Goal: Task Accomplishment & Management: Use online tool/utility

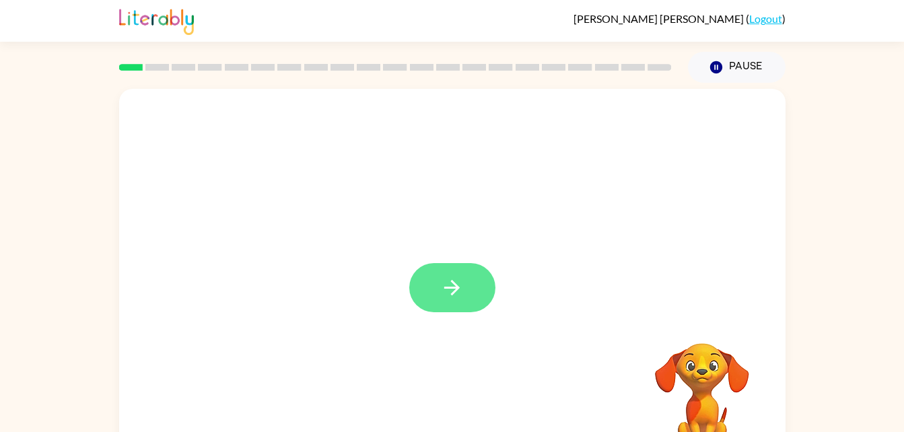
click at [448, 277] on icon "button" at bounding box center [452, 288] width 24 height 24
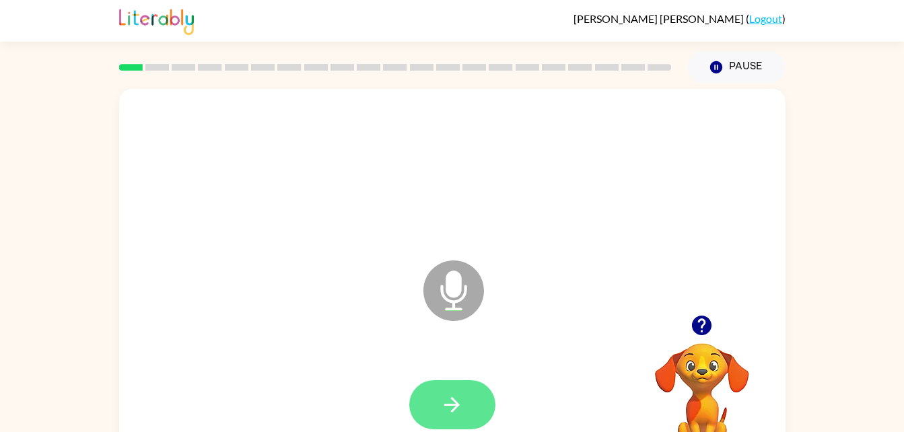
click at [433, 398] on button "button" at bounding box center [452, 404] width 86 height 49
drag, startPoint x: 454, startPoint y: 397, endPoint x: 450, endPoint y: 406, distance: 9.4
click at [450, 406] on icon "button" at bounding box center [452, 405] width 24 height 24
click at [444, 401] on icon "button" at bounding box center [452, 405] width 24 height 24
drag, startPoint x: 444, startPoint y: 401, endPoint x: 426, endPoint y: 409, distance: 19.9
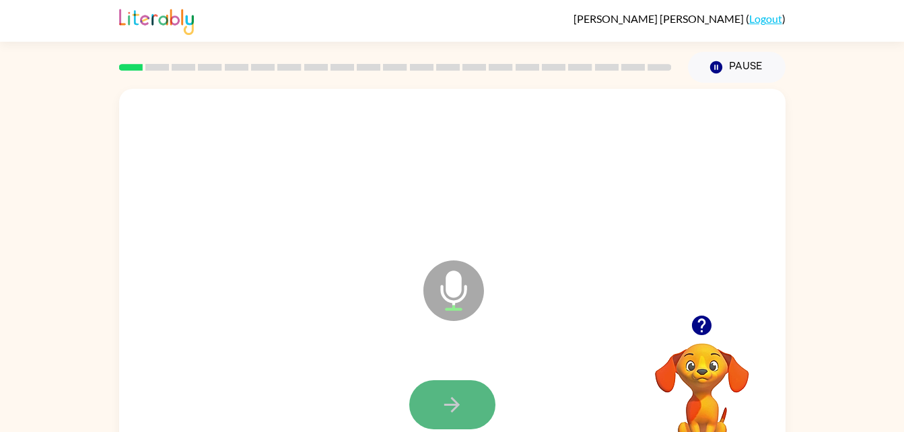
click at [426, 409] on button "button" at bounding box center [452, 404] width 86 height 49
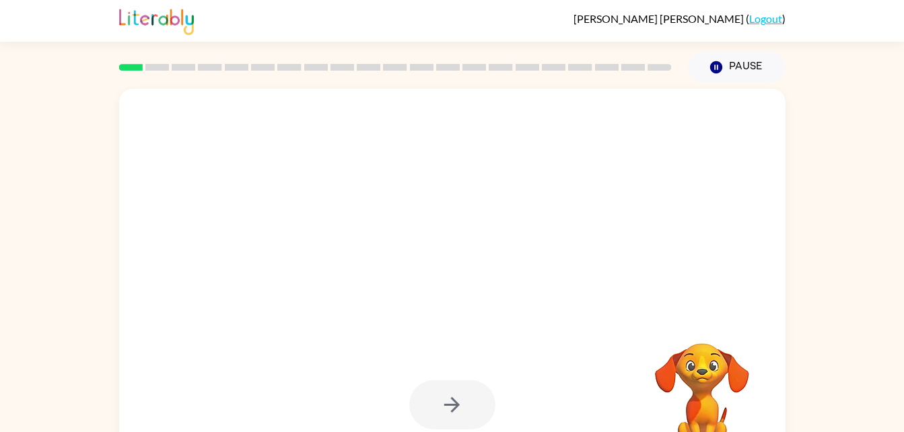
click at [614, 371] on div at bounding box center [452, 405] width 639 height 110
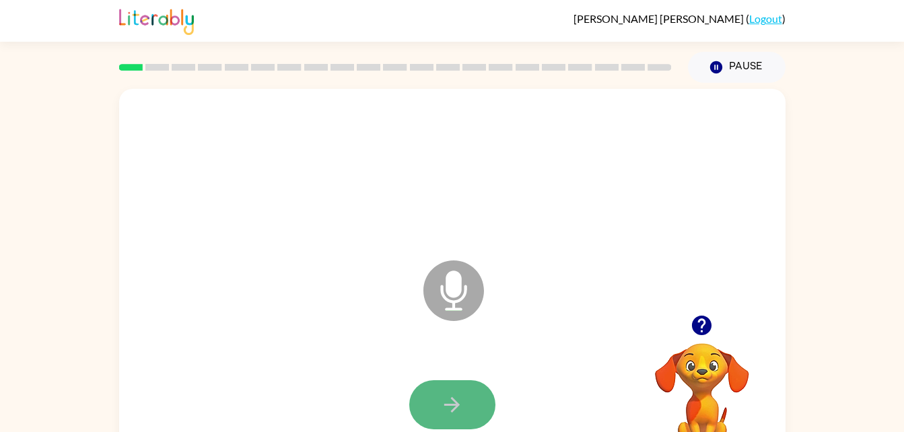
click at [463, 394] on icon "button" at bounding box center [452, 405] width 24 height 24
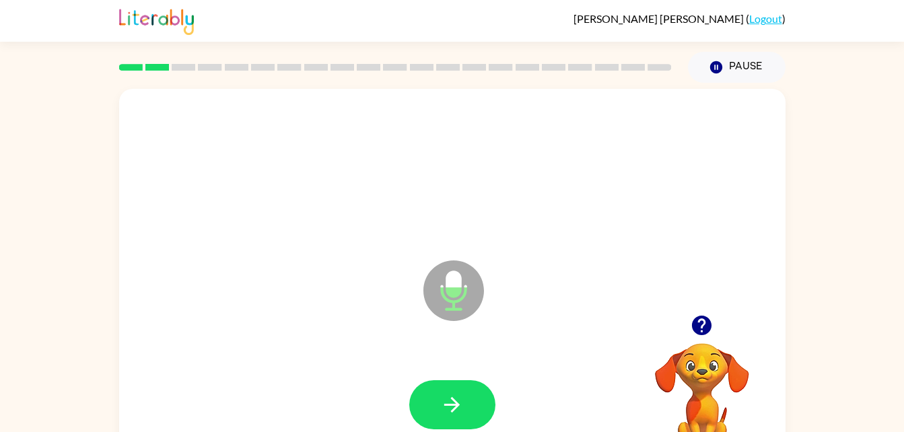
click at [463, 394] on icon "button" at bounding box center [452, 405] width 24 height 24
click at [458, 406] on icon "button" at bounding box center [451, 404] width 15 height 15
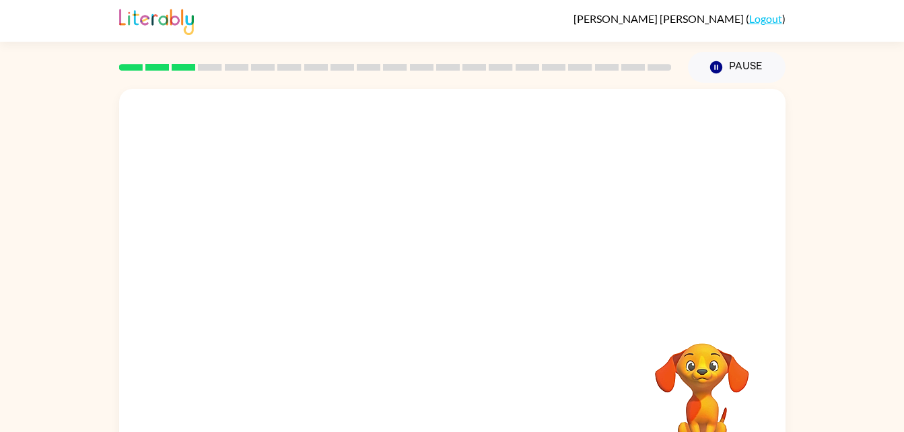
drag, startPoint x: 458, startPoint y: 406, endPoint x: 337, endPoint y: 388, distance: 122.4
click at [337, 388] on div at bounding box center [452, 405] width 639 height 110
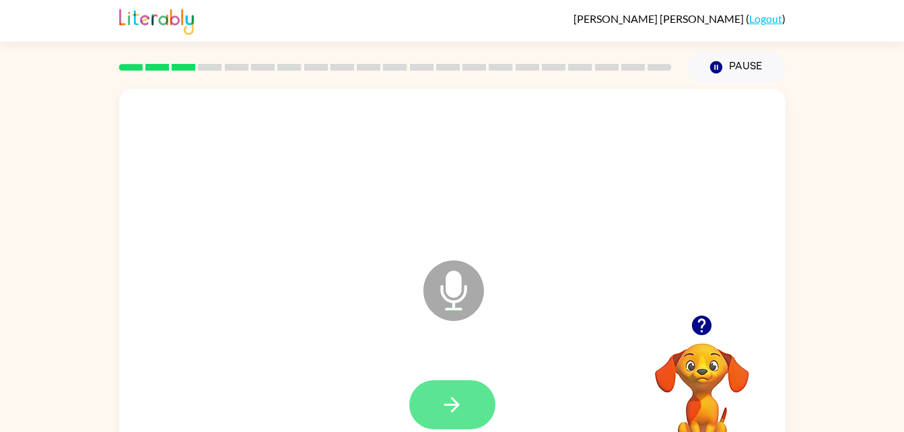
click at [457, 417] on button "button" at bounding box center [452, 404] width 86 height 49
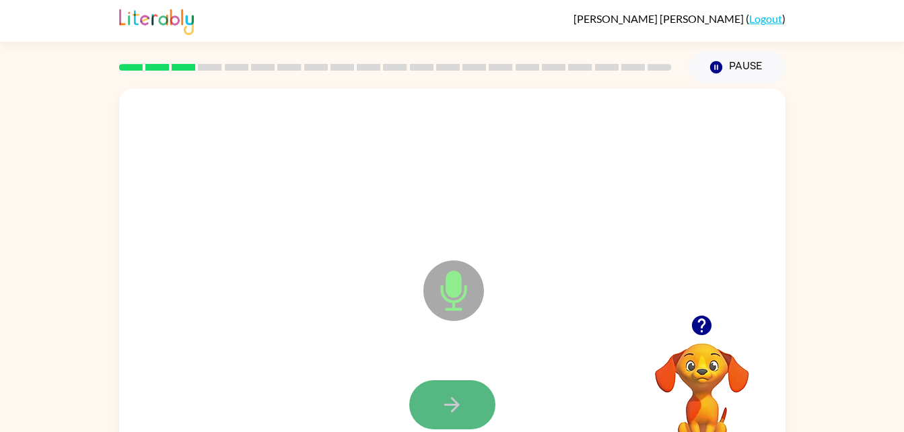
click at [432, 413] on button "button" at bounding box center [452, 404] width 86 height 49
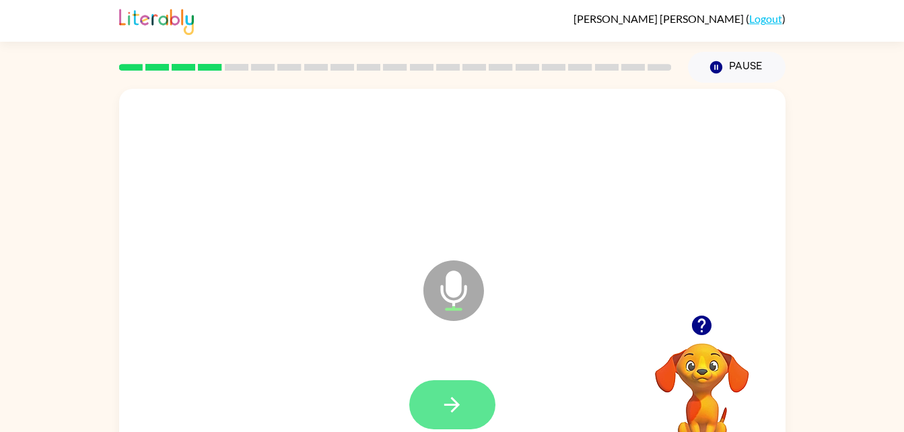
click at [447, 403] on icon "button" at bounding box center [452, 405] width 24 height 24
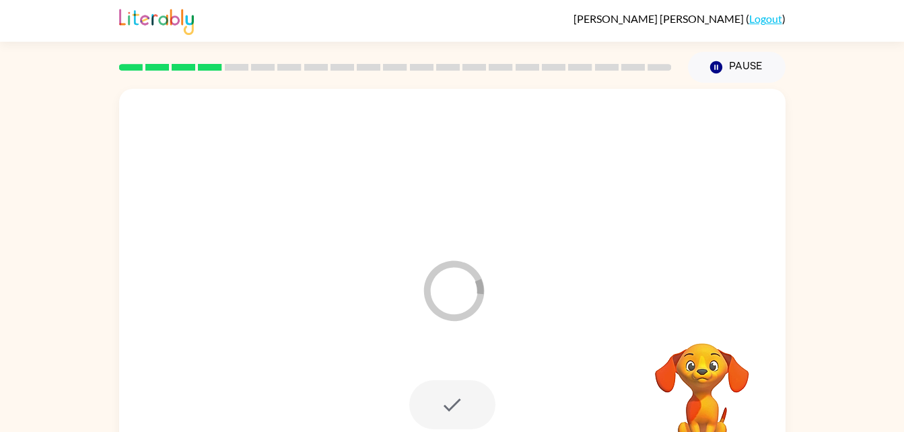
click at [456, 411] on div at bounding box center [452, 404] width 86 height 49
drag, startPoint x: 575, startPoint y: 289, endPoint x: 550, endPoint y: 325, distance: 43.1
click at [550, 325] on div "Your browser must support playing .mp4 files to use Literably. Please try using…" at bounding box center [452, 281] width 666 height 384
click at [685, 328] on video "Your browser must support playing .mp4 files to use Literably. Please try using…" at bounding box center [702, 389] width 135 height 135
click at [293, 326] on div "Your browser must support playing .mp4 files to use Literably. Please try using…" at bounding box center [452, 281] width 666 height 384
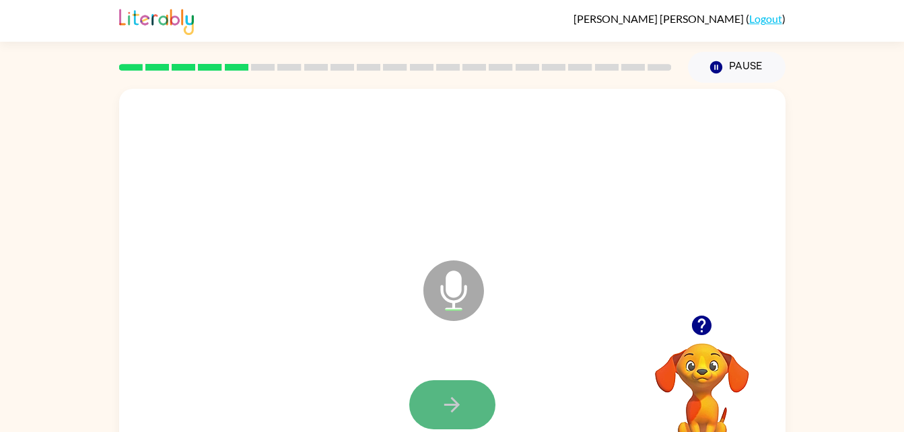
click at [452, 400] on icon "button" at bounding box center [452, 405] width 24 height 24
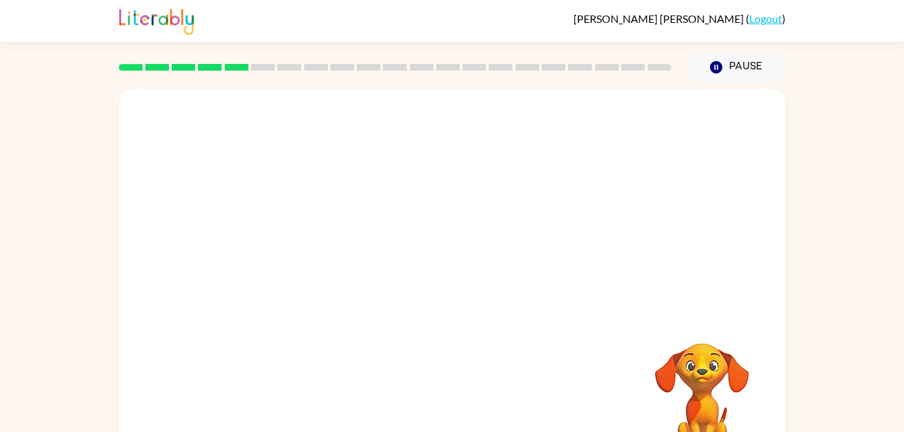
click at [221, 371] on div at bounding box center [452, 405] width 639 height 110
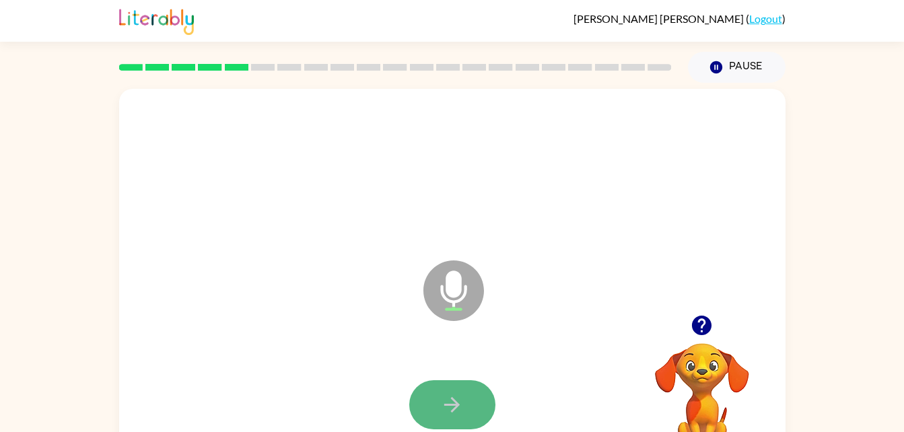
drag, startPoint x: 442, startPoint y: 402, endPoint x: 430, endPoint y: 390, distance: 17.6
click at [430, 390] on button "button" at bounding box center [452, 404] width 86 height 49
click at [482, 407] on button "button" at bounding box center [452, 404] width 86 height 49
click at [444, 404] on icon "button" at bounding box center [451, 404] width 15 height 15
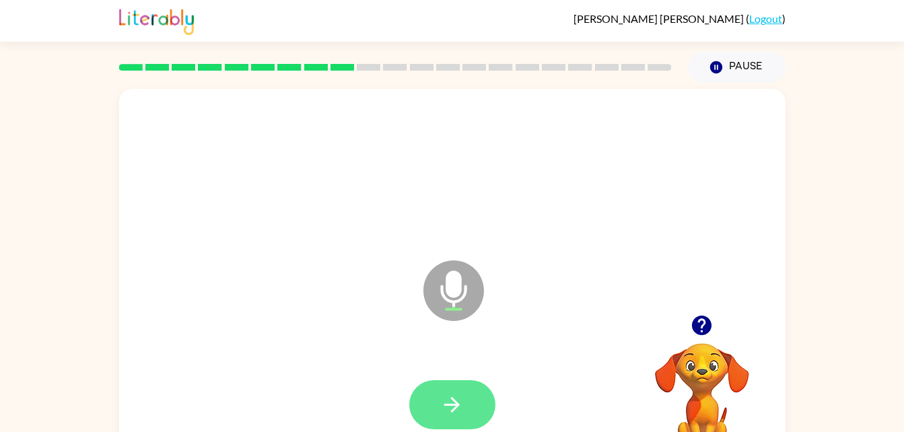
click at [444, 408] on icon "button" at bounding box center [452, 405] width 24 height 24
click at [462, 408] on icon "button" at bounding box center [452, 405] width 24 height 24
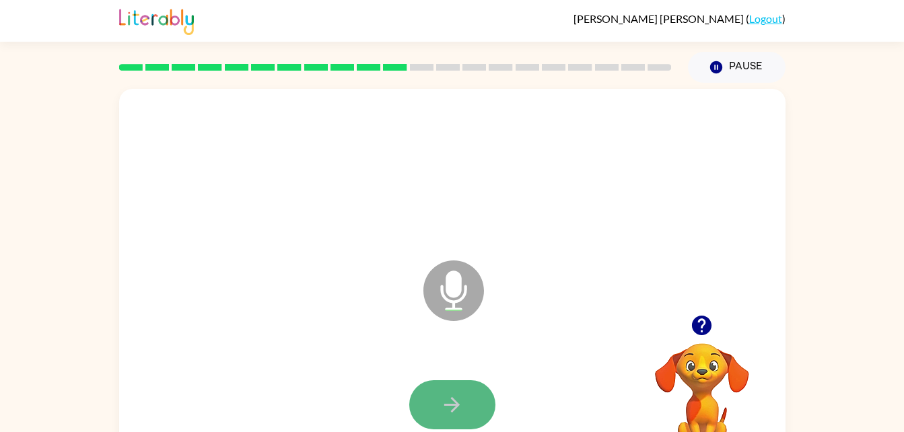
click at [456, 402] on icon "button" at bounding box center [451, 404] width 15 height 15
click at [454, 405] on icon "button" at bounding box center [451, 404] width 15 height 15
click at [449, 399] on icon "button" at bounding box center [452, 405] width 24 height 24
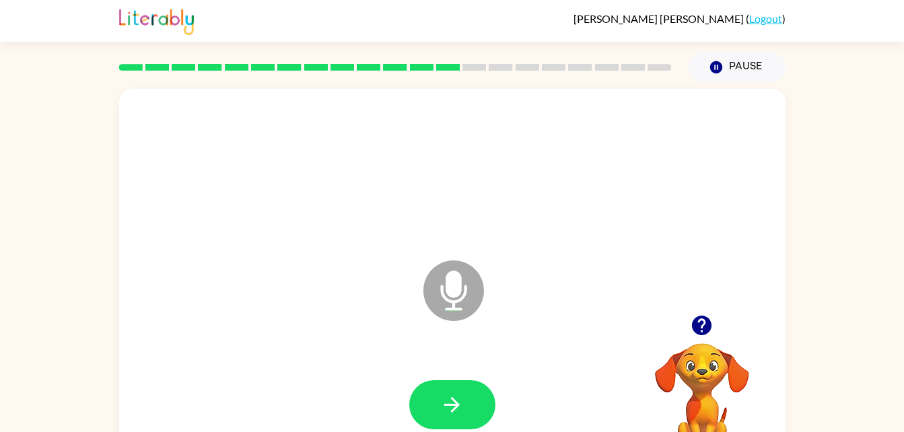
drag, startPoint x: 449, startPoint y: 399, endPoint x: 443, endPoint y: 404, distance: 8.1
click at [443, 404] on icon "button" at bounding box center [452, 405] width 24 height 24
click at [464, 410] on button "button" at bounding box center [452, 404] width 86 height 49
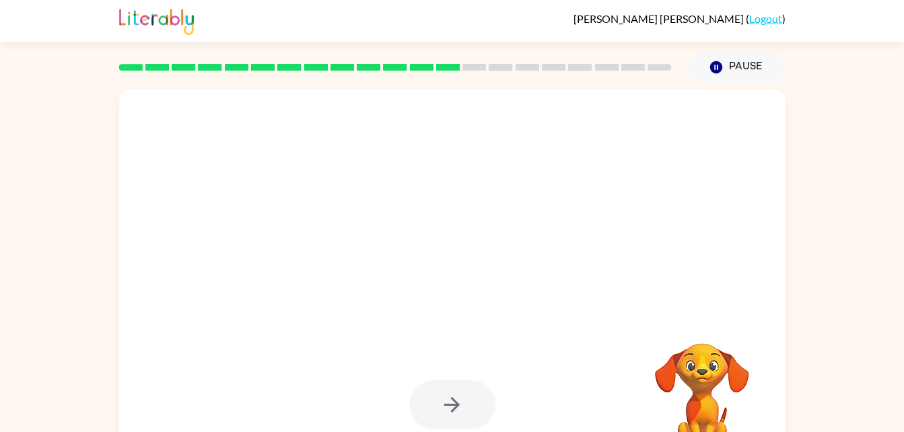
click at [465, 417] on div at bounding box center [452, 404] width 86 height 49
drag, startPoint x: 465, startPoint y: 417, endPoint x: 447, endPoint y: 402, distance: 23.9
click at [447, 402] on div at bounding box center [452, 404] width 86 height 49
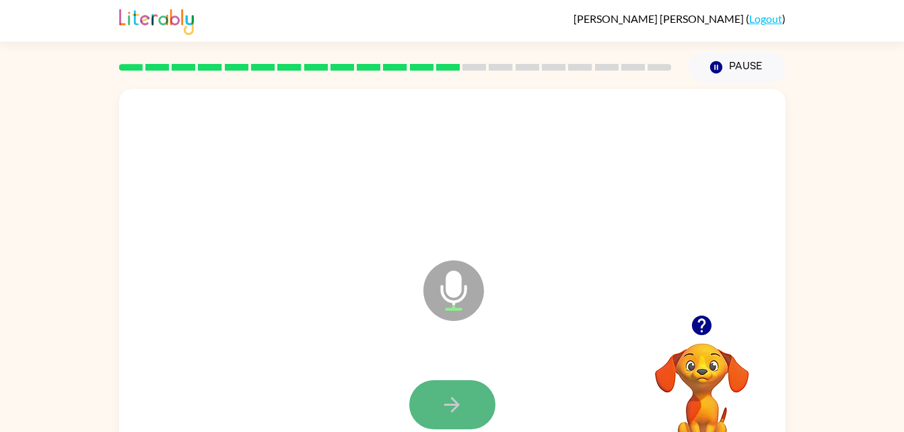
click at [447, 402] on icon "button" at bounding box center [452, 405] width 24 height 24
click at [441, 412] on icon "button" at bounding box center [452, 405] width 24 height 24
click at [449, 418] on button "button" at bounding box center [452, 404] width 86 height 49
click at [449, 419] on button "button" at bounding box center [452, 404] width 86 height 49
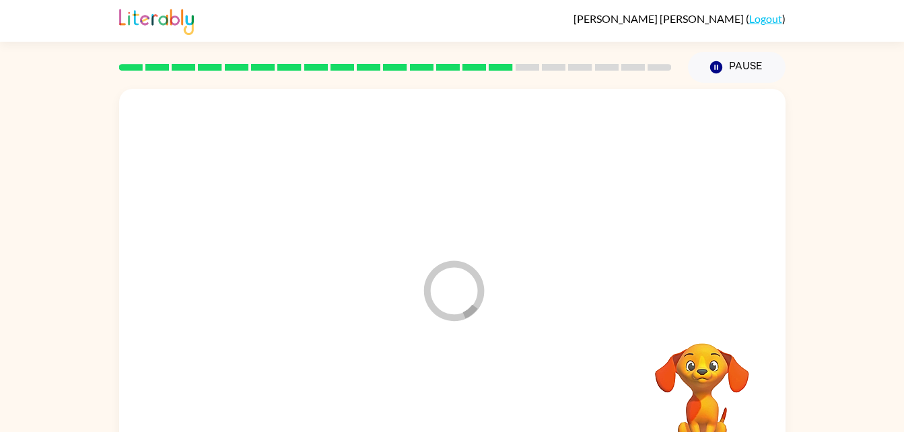
click at [449, 419] on div at bounding box center [452, 405] width 639 height 110
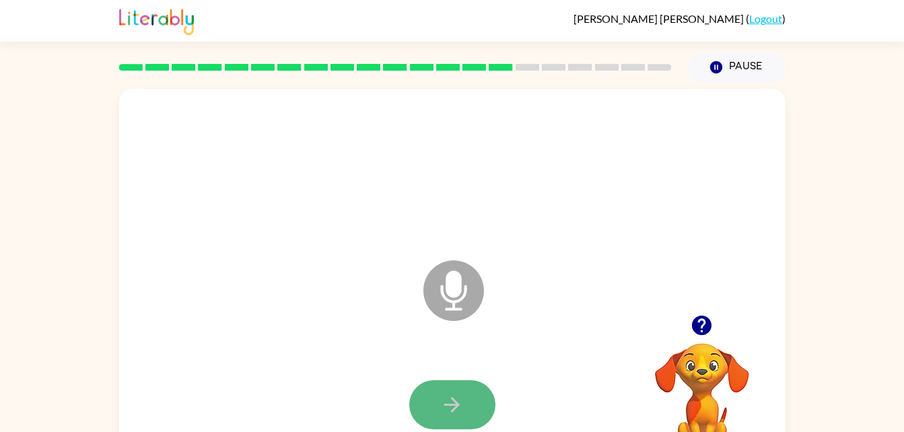
click at [449, 406] on icon "button" at bounding box center [452, 405] width 24 height 24
click at [451, 410] on icon "button" at bounding box center [452, 405] width 24 height 24
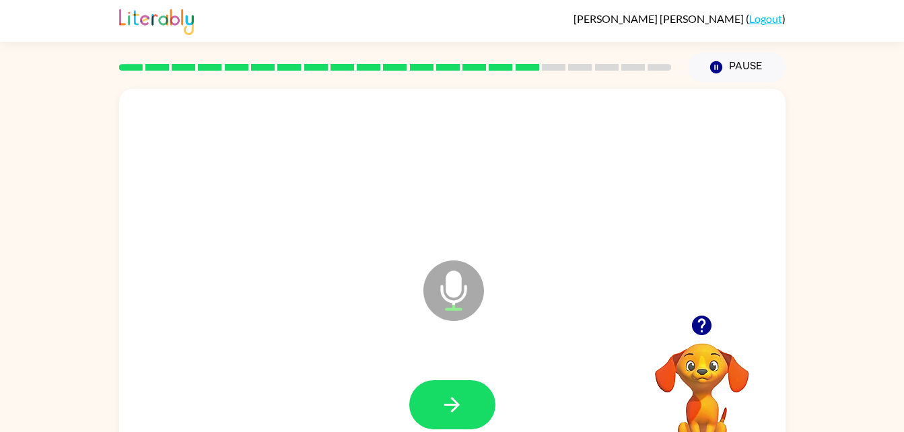
click at [717, 338] on div at bounding box center [702, 325] width 135 height 34
click at [681, 349] on video "Your browser must support playing .mp4 files to use Literably. Please try using…" at bounding box center [702, 389] width 135 height 135
click at [688, 340] on div at bounding box center [702, 325] width 135 height 34
click at [705, 323] on icon "button" at bounding box center [702, 326] width 24 height 24
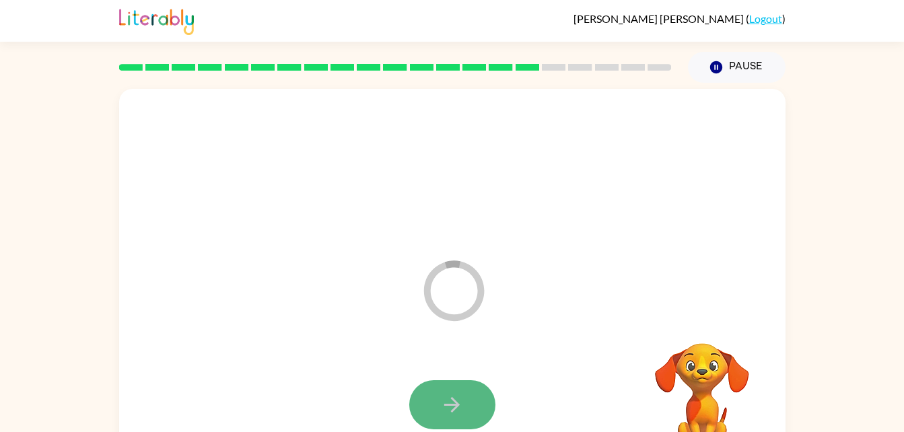
click at [458, 406] on icon "button" at bounding box center [452, 405] width 24 height 24
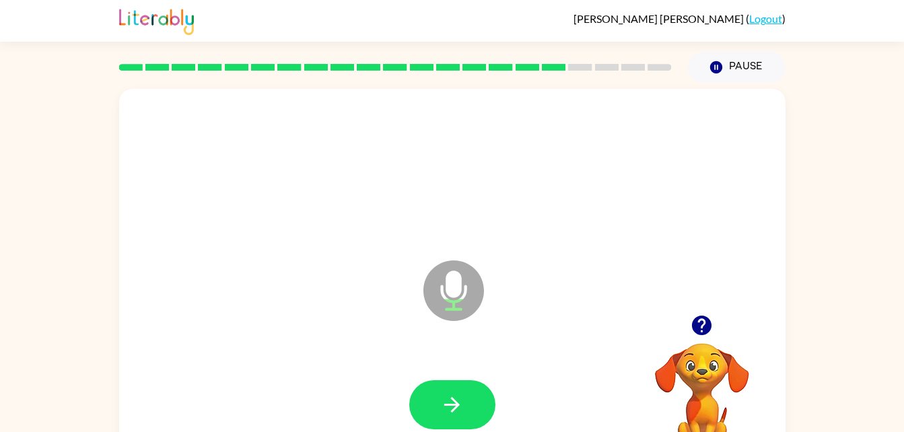
click at [459, 375] on div at bounding box center [452, 405] width 639 height 110
click at [454, 405] on icon "button" at bounding box center [451, 404] width 15 height 15
click at [454, 402] on icon "button" at bounding box center [452, 405] width 24 height 24
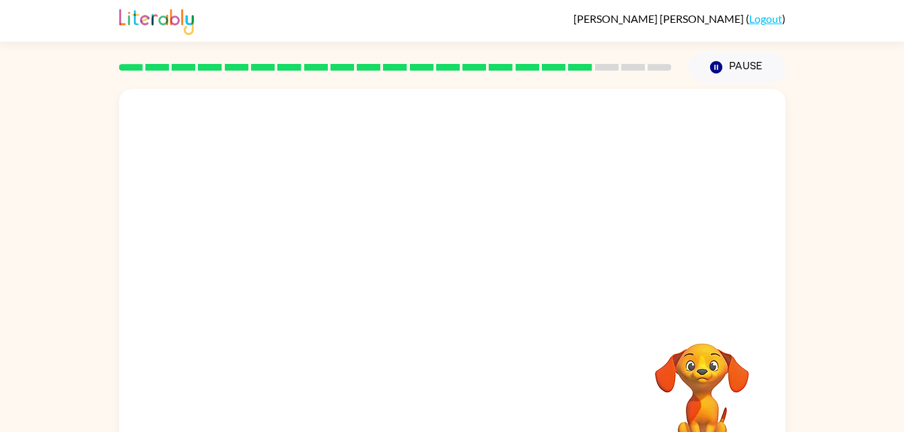
click at [454, 402] on div at bounding box center [452, 405] width 639 height 110
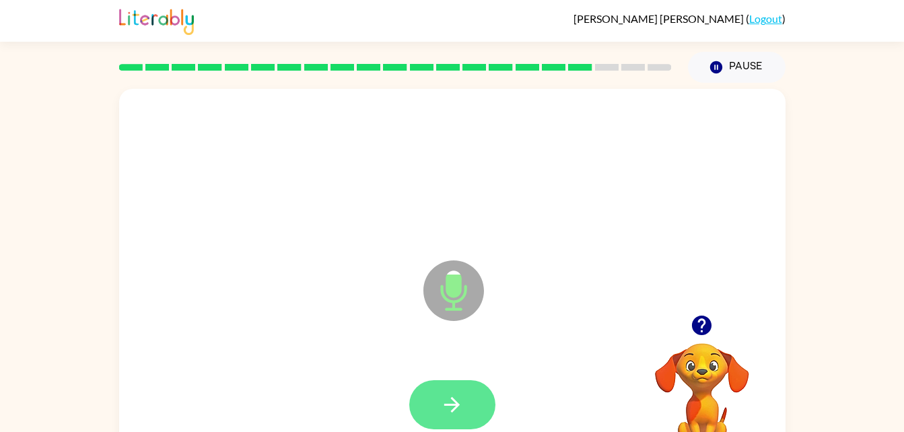
click at [443, 407] on icon "button" at bounding box center [452, 405] width 24 height 24
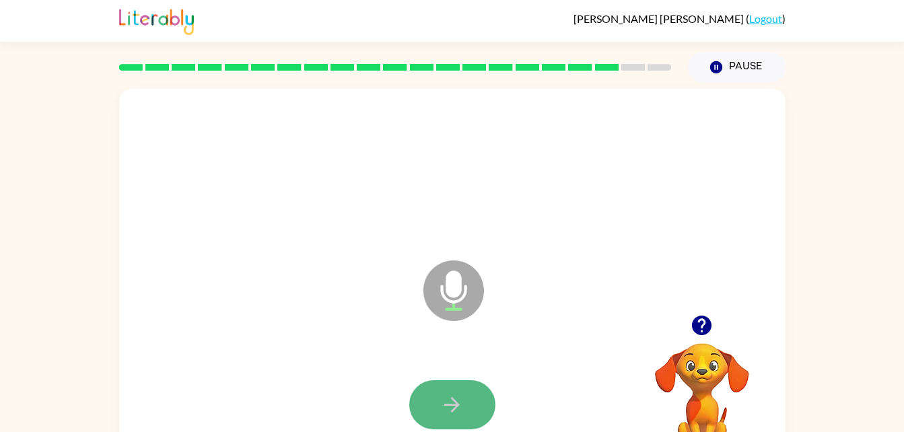
click at [444, 410] on icon "button" at bounding box center [452, 405] width 24 height 24
click at [444, 425] on button "button" at bounding box center [452, 404] width 86 height 49
click at [445, 396] on icon "button" at bounding box center [452, 405] width 24 height 24
click at [447, 405] on icon "button" at bounding box center [451, 404] width 15 height 15
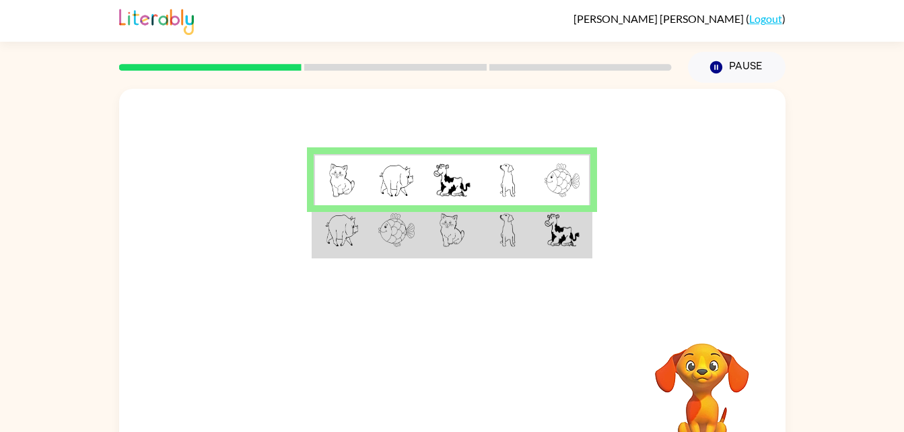
drag, startPoint x: 354, startPoint y: 242, endPoint x: 333, endPoint y: 222, distance: 29.0
click at [333, 222] on img at bounding box center [341, 230] width 35 height 34
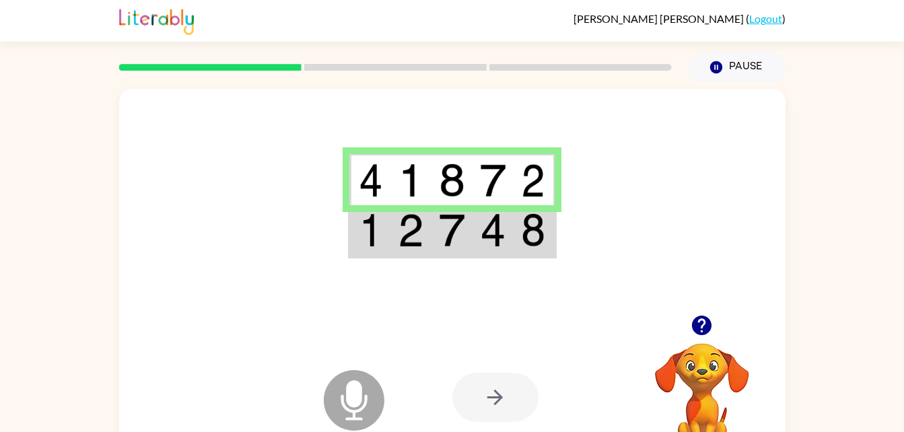
click at [492, 237] on img at bounding box center [493, 230] width 26 height 34
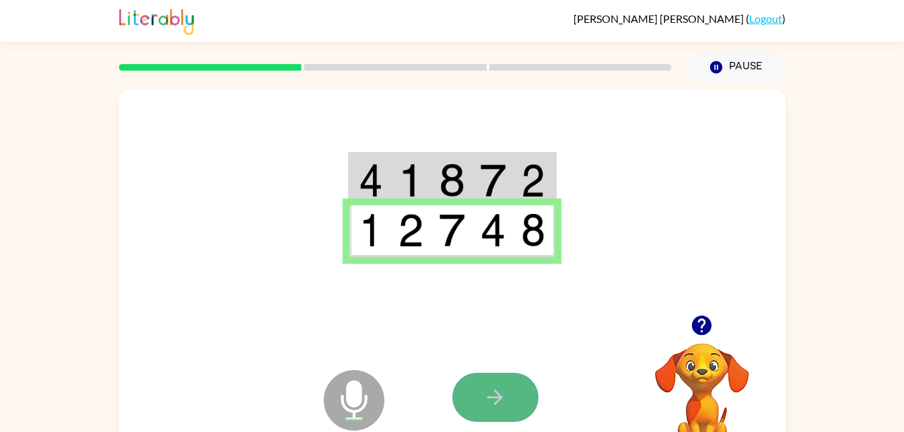
click at [499, 402] on icon "button" at bounding box center [495, 398] width 24 height 24
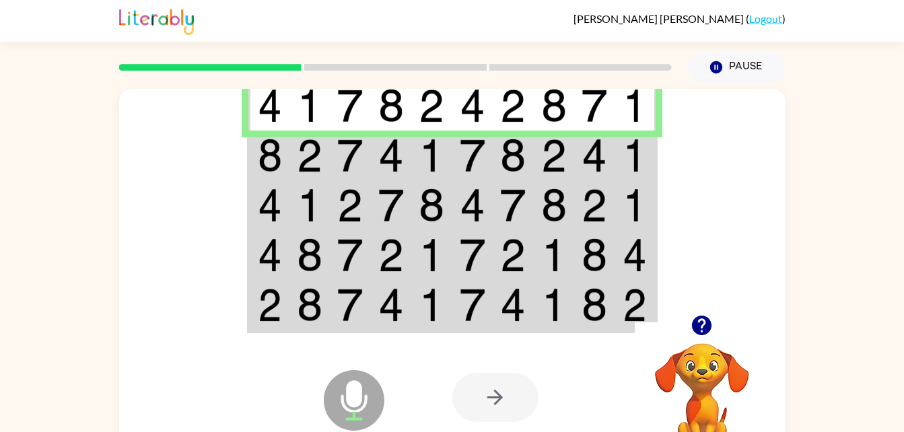
drag, startPoint x: 506, startPoint y: 111, endPoint x: 394, endPoint y: 184, distance: 133.6
click at [394, 184] on td at bounding box center [391, 205] width 41 height 50
click at [390, 148] on img at bounding box center [391, 156] width 26 height 34
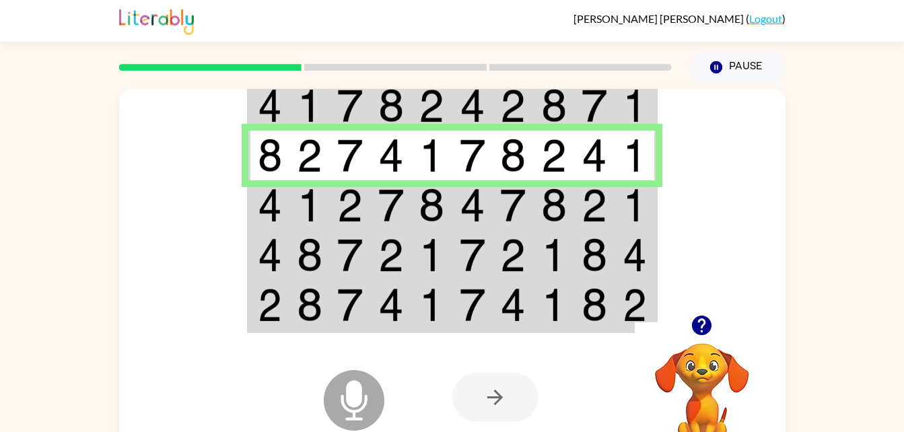
click at [371, 210] on td at bounding box center [391, 205] width 41 height 50
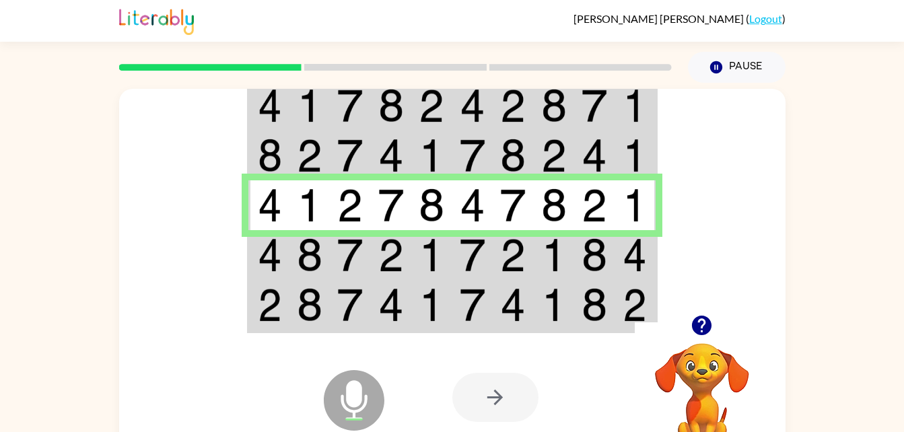
click at [371, 270] on td at bounding box center [391, 255] width 41 height 50
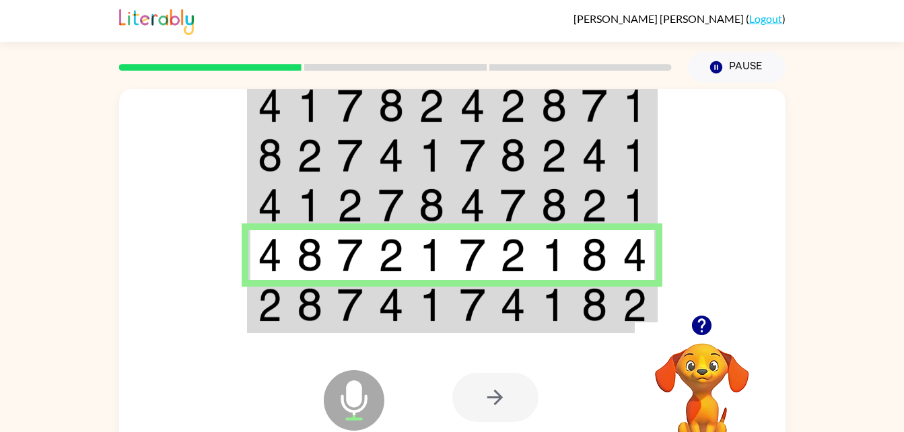
click at [473, 310] on img at bounding box center [473, 305] width 26 height 34
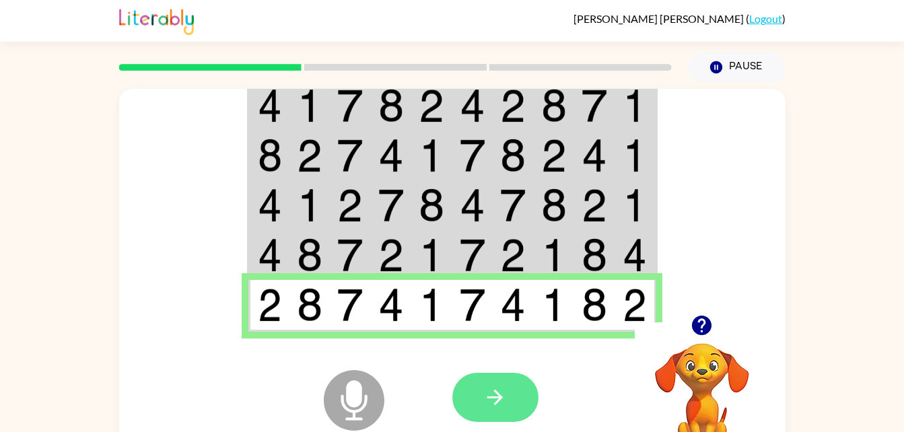
click at [504, 398] on icon "button" at bounding box center [495, 398] width 24 height 24
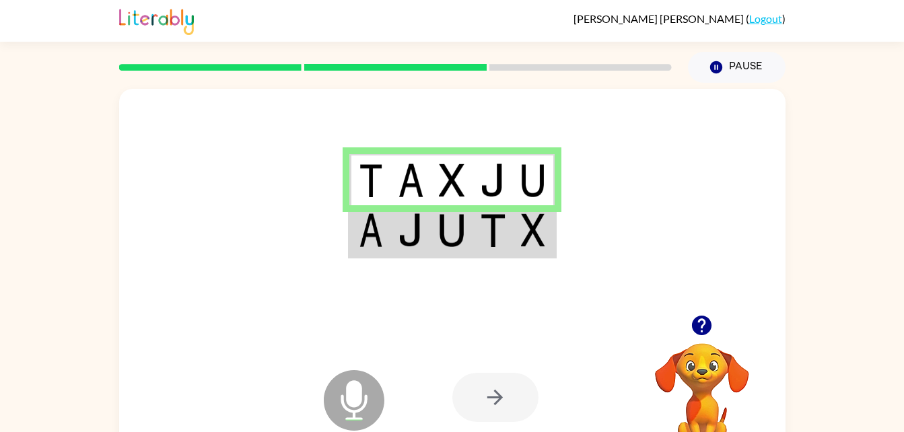
click at [485, 267] on div at bounding box center [452, 202] width 666 height 226
click at [489, 249] on td at bounding box center [492, 231] width 41 height 52
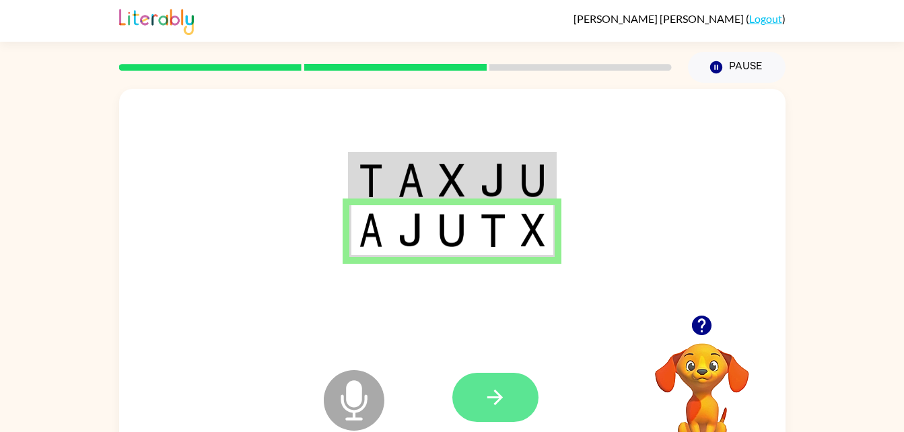
click at [482, 402] on button "button" at bounding box center [495, 397] width 86 height 49
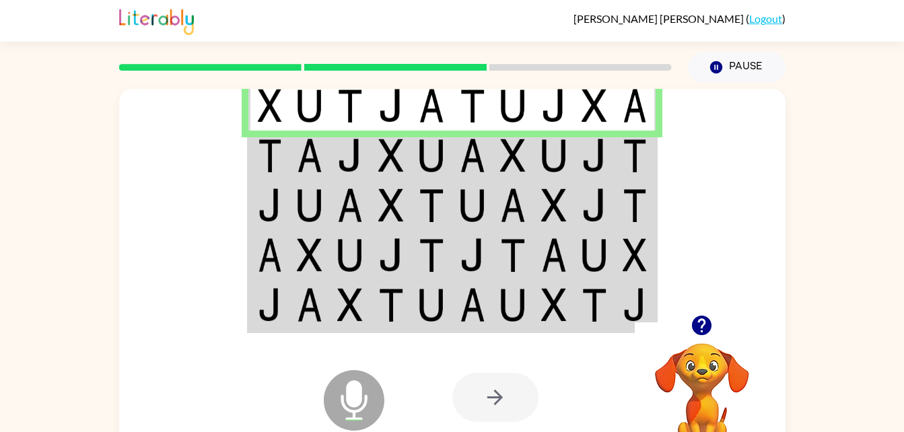
click at [286, 116] on td at bounding box center [268, 105] width 41 height 52
click at [285, 164] on td at bounding box center [268, 156] width 41 height 50
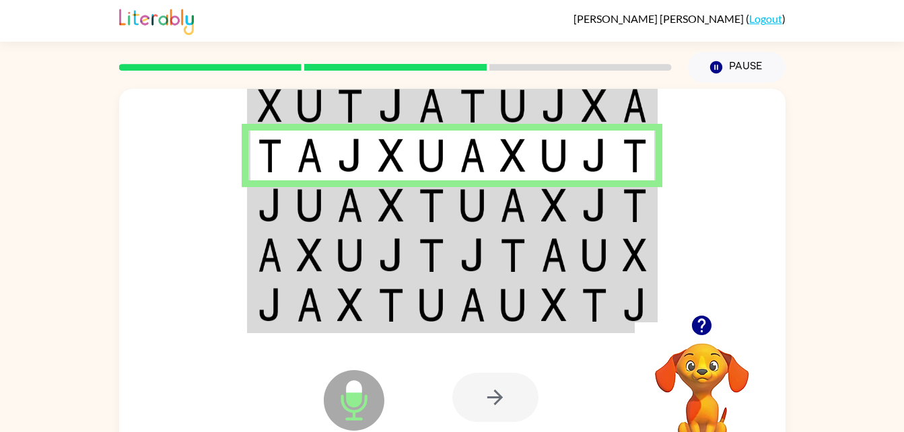
click at [275, 198] on img at bounding box center [270, 205] width 24 height 34
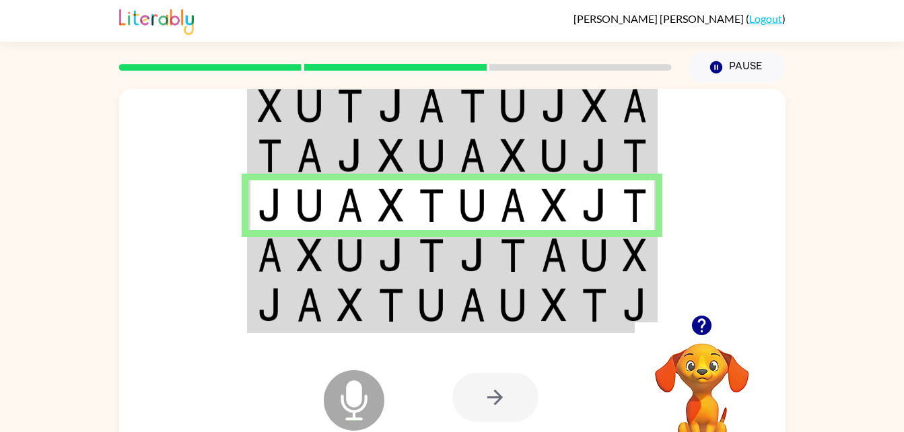
click at [279, 271] on img at bounding box center [270, 255] width 24 height 34
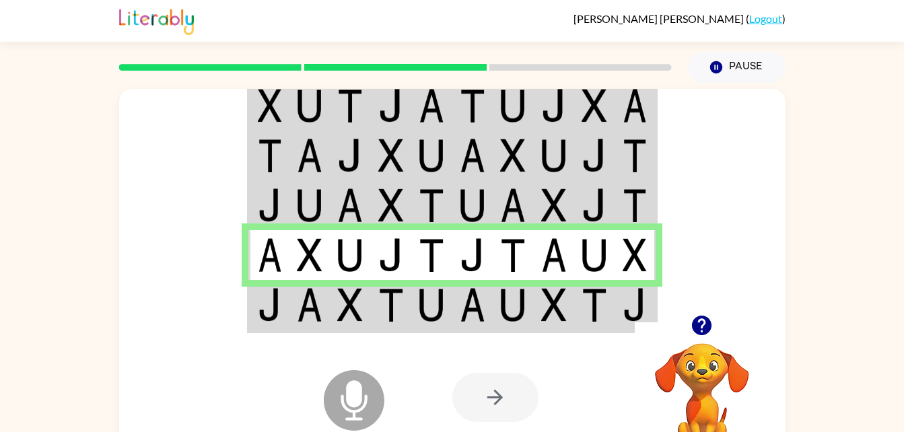
click at [280, 305] on img at bounding box center [270, 305] width 24 height 34
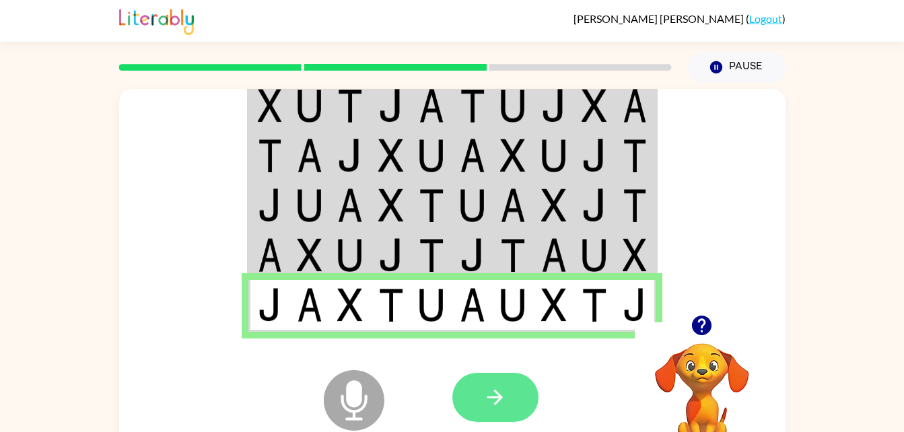
click at [473, 392] on button "button" at bounding box center [495, 397] width 86 height 49
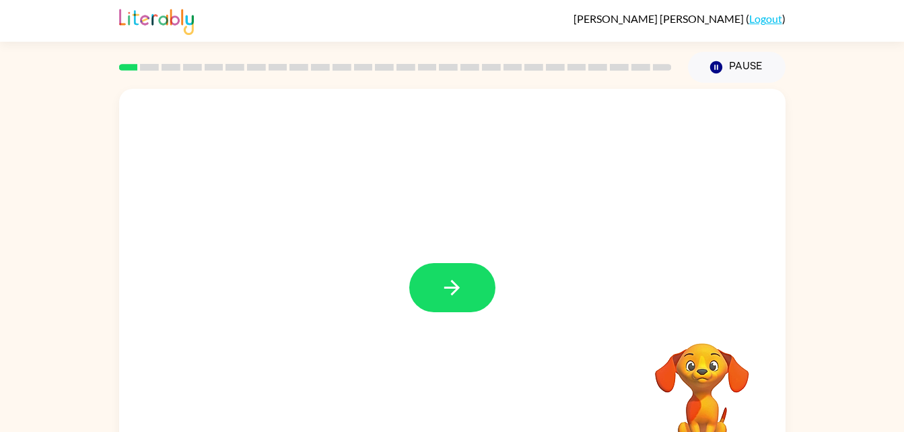
click at [473, 392] on div at bounding box center [452, 281] width 666 height 384
click at [460, 288] on icon "button" at bounding box center [452, 288] width 24 height 24
click at [460, 288] on div at bounding box center [452, 281] width 666 height 384
click at [530, 296] on div at bounding box center [452, 281] width 666 height 384
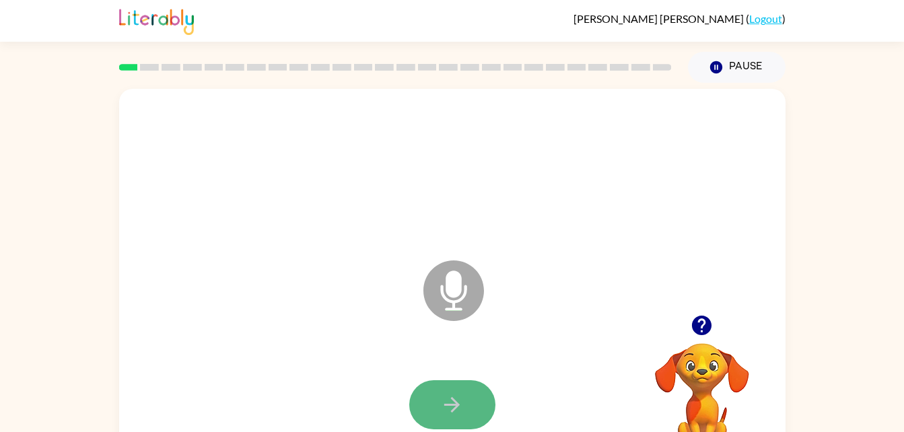
click at [470, 417] on button "button" at bounding box center [452, 404] width 86 height 49
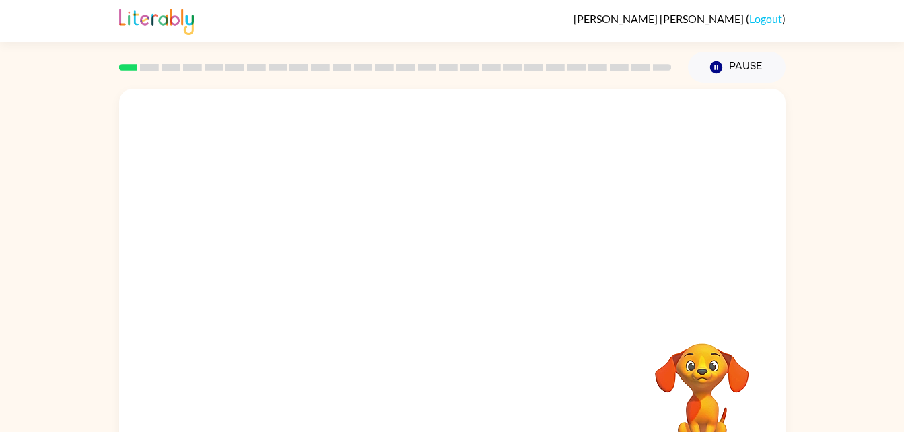
click at [226, 339] on div "Your browser must support playing .mp4 files to use Literably. Please try using…" at bounding box center [452, 281] width 666 height 384
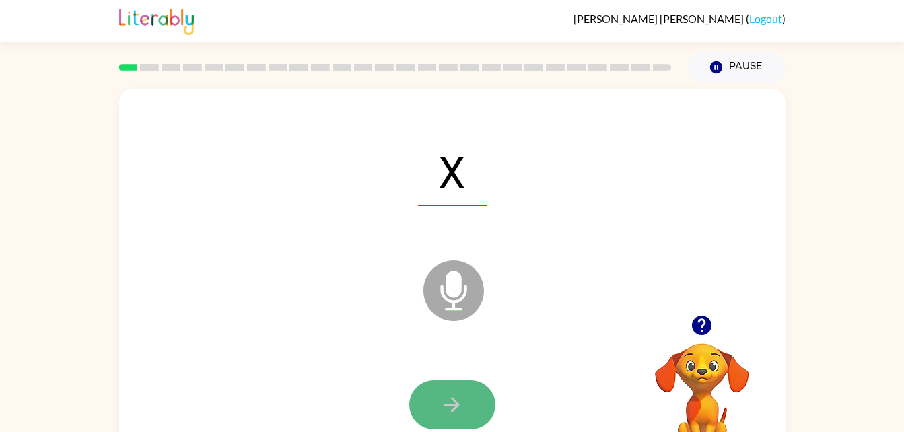
click at [449, 388] on button "button" at bounding box center [452, 404] width 86 height 49
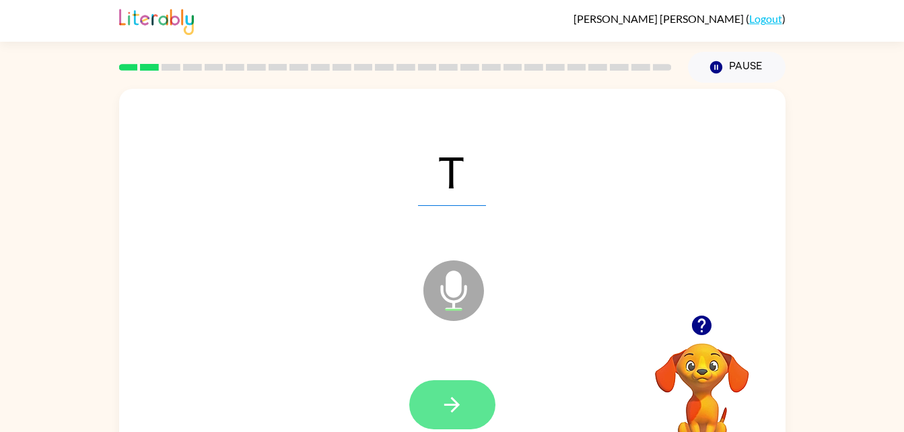
click at [428, 414] on button "button" at bounding box center [452, 404] width 86 height 49
click at [467, 412] on div at bounding box center [452, 404] width 86 height 49
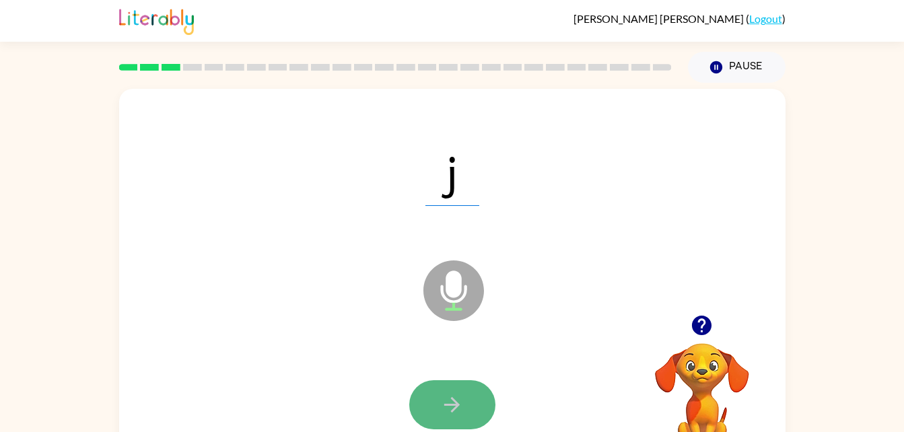
click at [468, 408] on button "button" at bounding box center [452, 404] width 86 height 49
click at [464, 408] on button "button" at bounding box center [452, 404] width 86 height 49
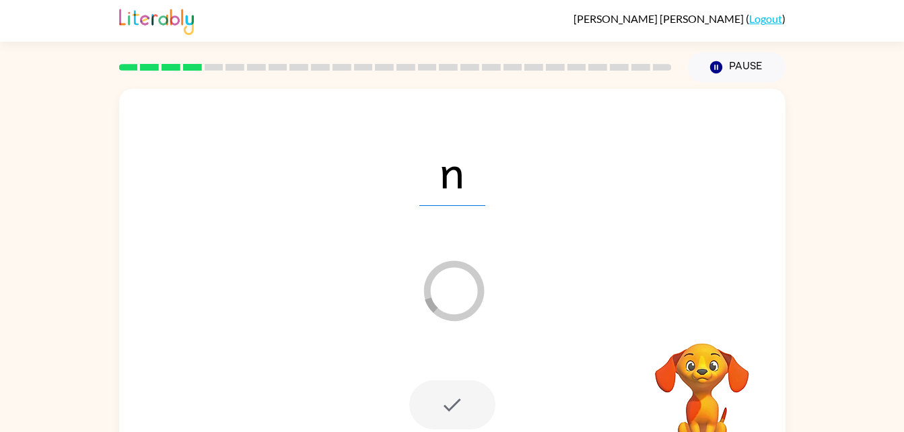
click at [464, 408] on div at bounding box center [452, 404] width 86 height 49
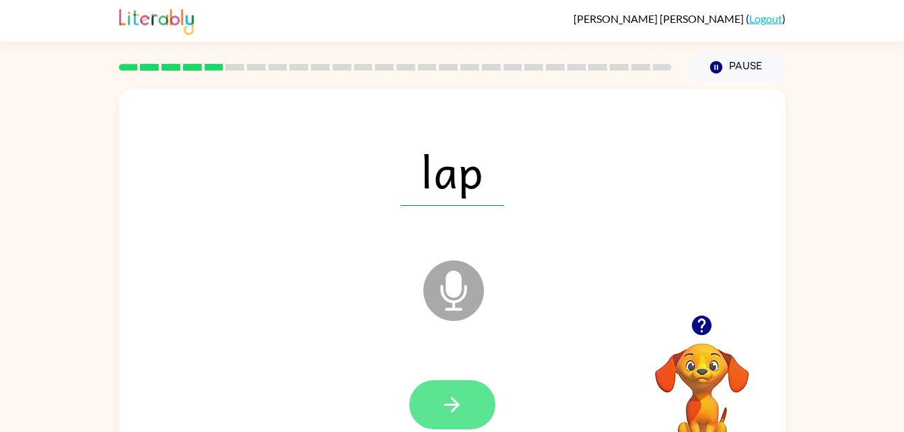
click at [439, 415] on button "button" at bounding box center [452, 404] width 86 height 49
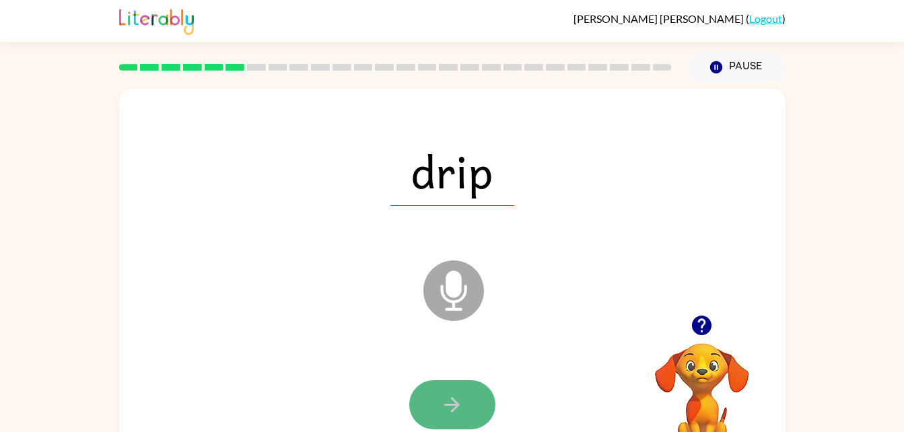
click at [466, 396] on button "button" at bounding box center [452, 404] width 86 height 49
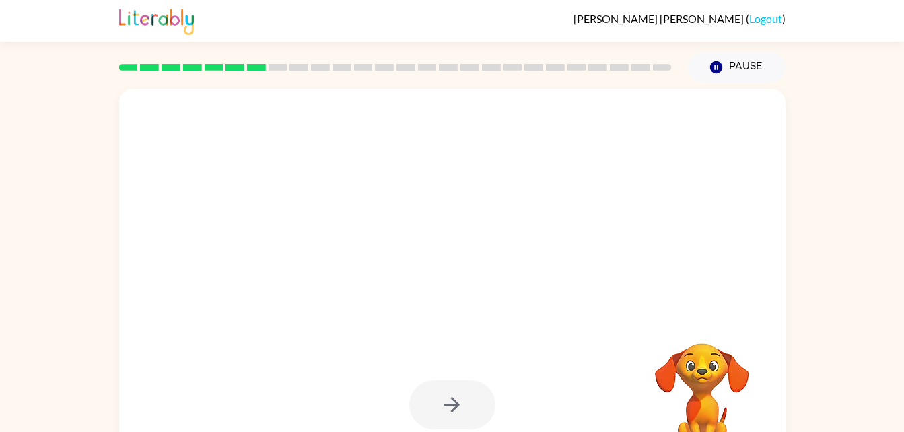
click at [312, 343] on div at bounding box center [452, 281] width 666 height 384
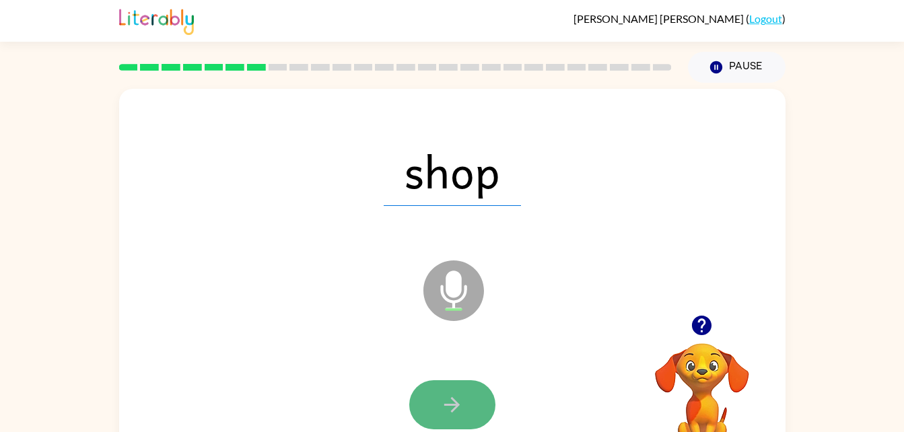
click at [466, 412] on button "button" at bounding box center [452, 404] width 86 height 49
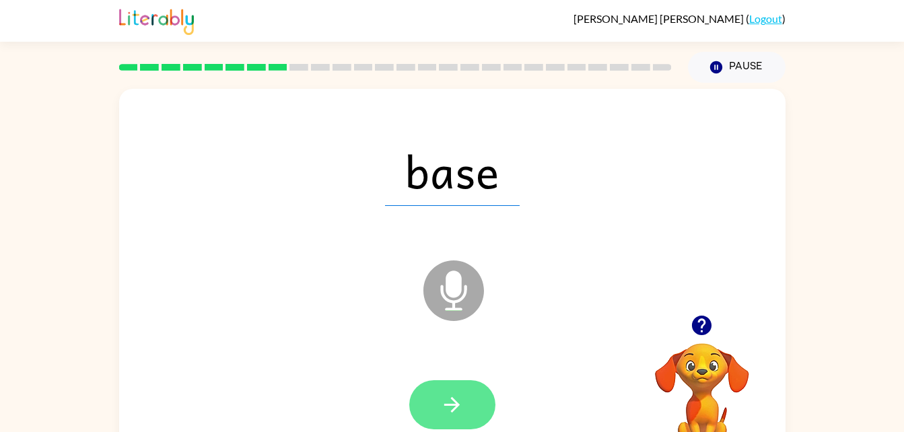
click at [448, 405] on icon "button" at bounding box center [451, 404] width 15 height 15
click at [458, 383] on button "button" at bounding box center [452, 404] width 86 height 49
click at [464, 400] on button "button" at bounding box center [452, 404] width 86 height 49
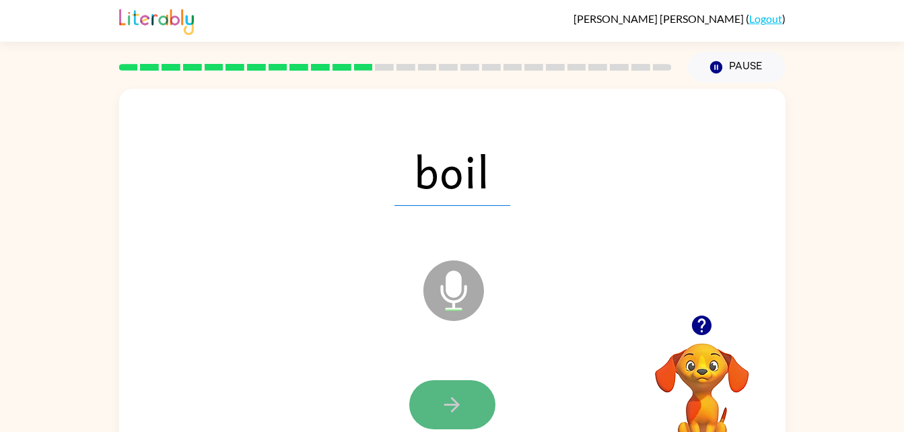
click at [461, 402] on icon "button" at bounding box center [452, 405] width 24 height 24
click at [461, 403] on icon "button" at bounding box center [452, 405] width 24 height 24
click at [461, 406] on icon "button" at bounding box center [452, 405] width 24 height 24
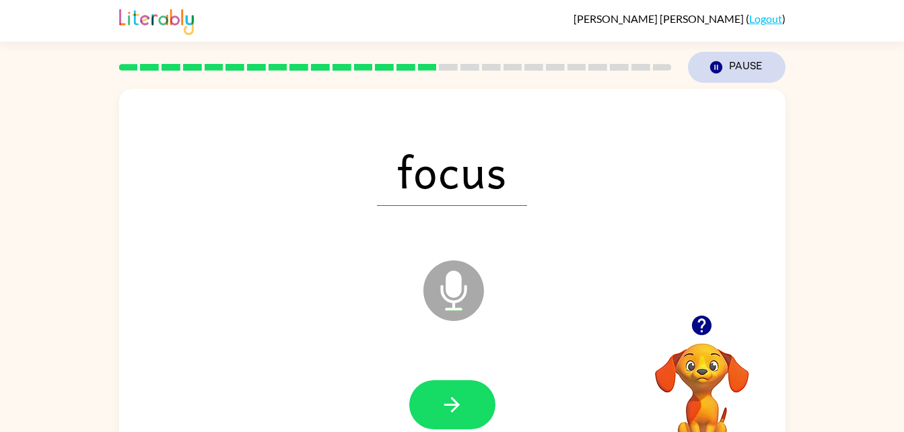
click at [754, 77] on button "Pause Pause" at bounding box center [737, 67] width 98 height 31
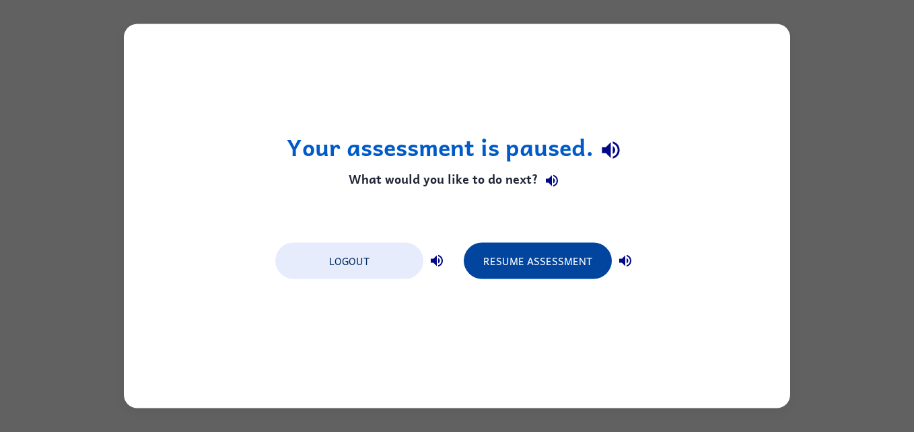
click at [548, 271] on button "Resume Assessment" at bounding box center [538, 261] width 148 height 36
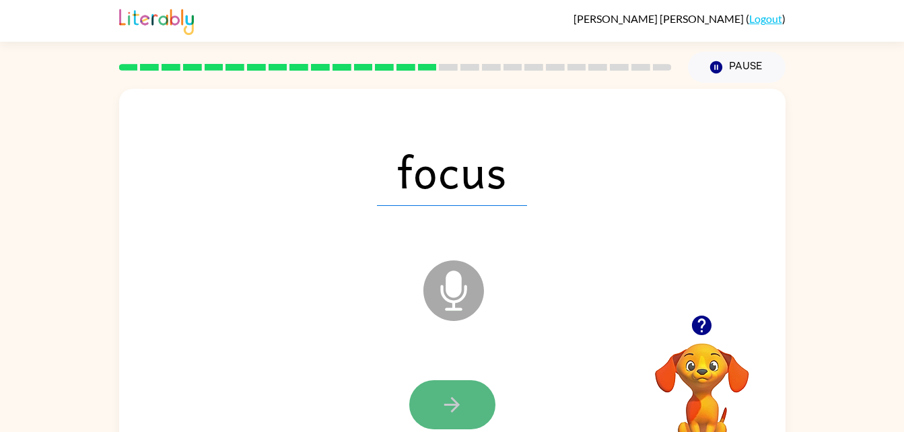
click at [458, 401] on icon "button" at bounding box center [452, 405] width 24 height 24
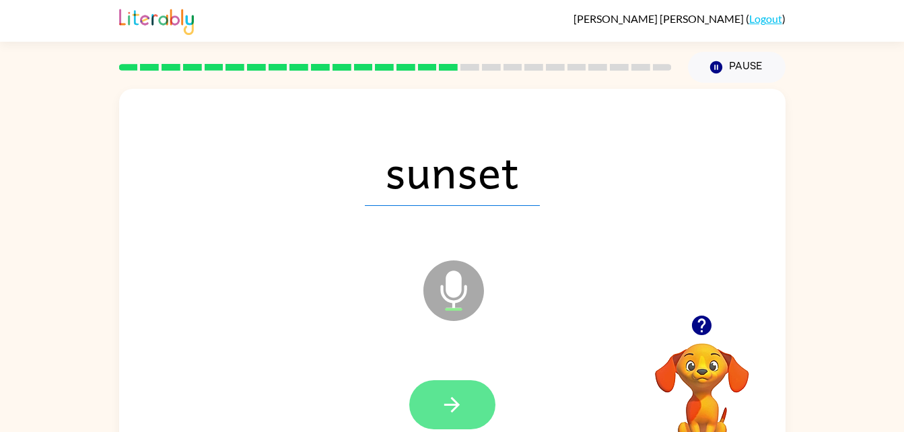
click at [458, 405] on icon "button" at bounding box center [451, 404] width 15 height 15
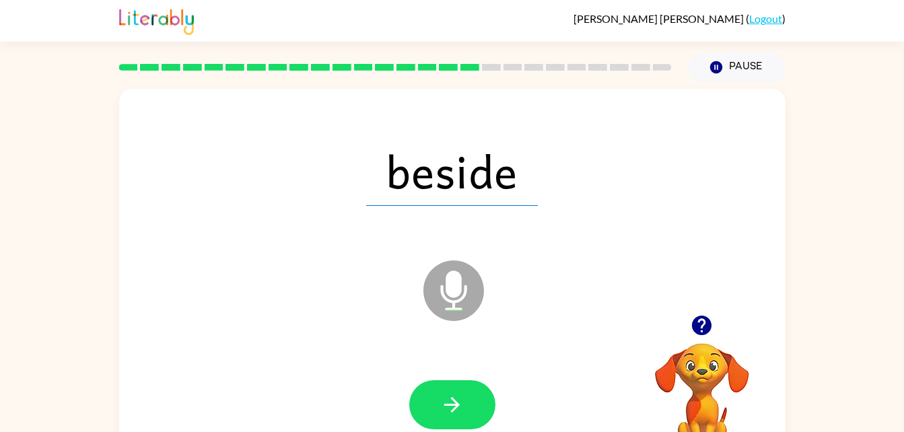
click at [461, 372] on div at bounding box center [452, 405] width 639 height 110
click at [460, 405] on icon "button" at bounding box center [452, 405] width 24 height 24
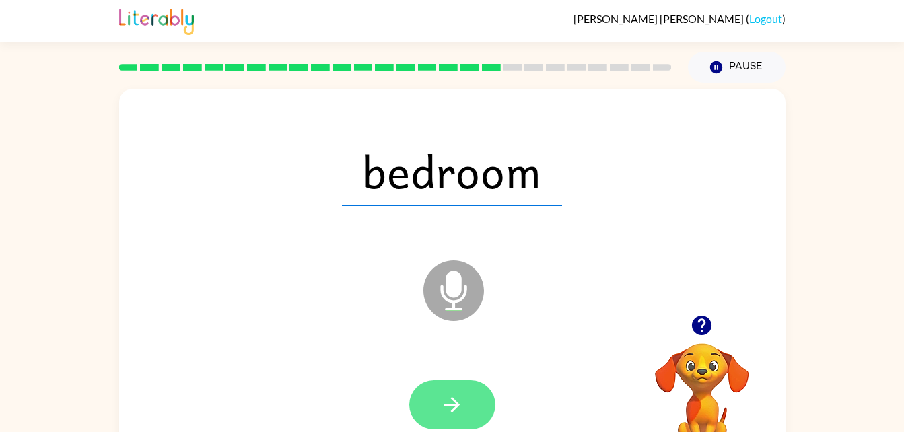
drag, startPoint x: 460, startPoint y: 405, endPoint x: 458, endPoint y: 424, distance: 18.9
click at [458, 424] on button "button" at bounding box center [452, 404] width 86 height 49
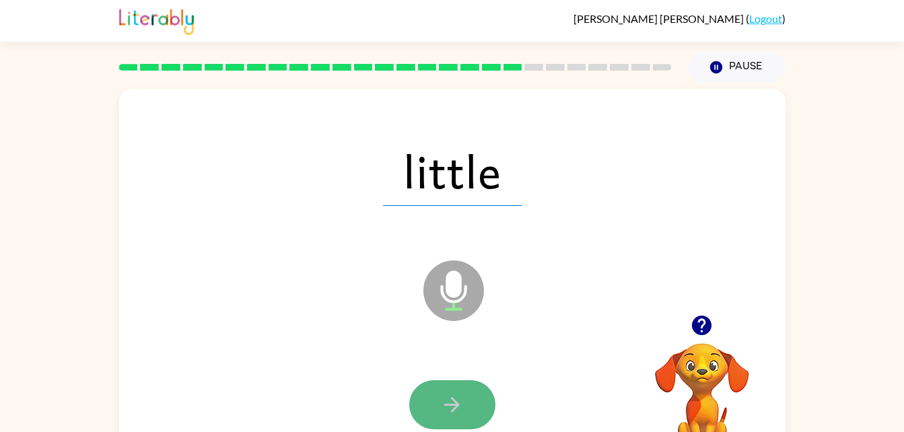
click at [458, 404] on icon "button" at bounding box center [451, 404] width 15 height 15
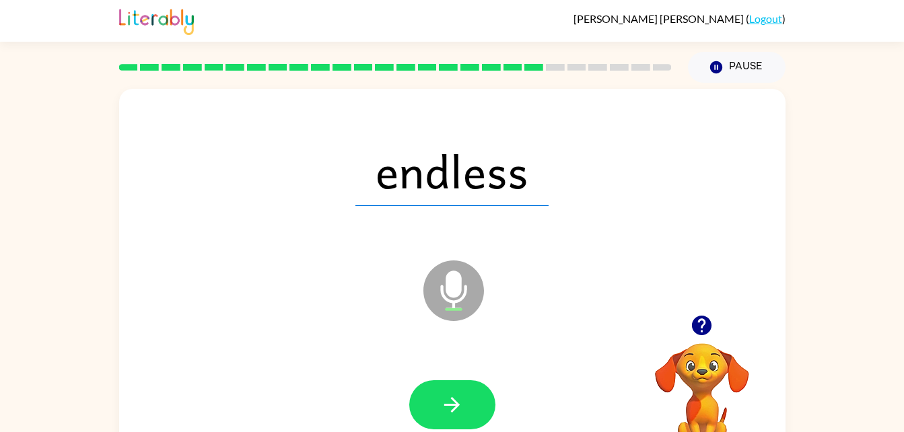
click at [458, 404] on icon "button" at bounding box center [451, 404] width 15 height 15
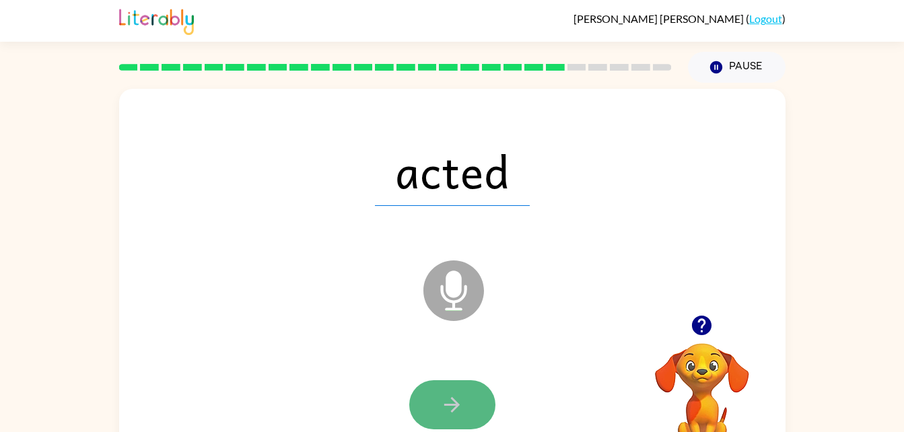
click at [458, 410] on icon "button" at bounding box center [452, 405] width 24 height 24
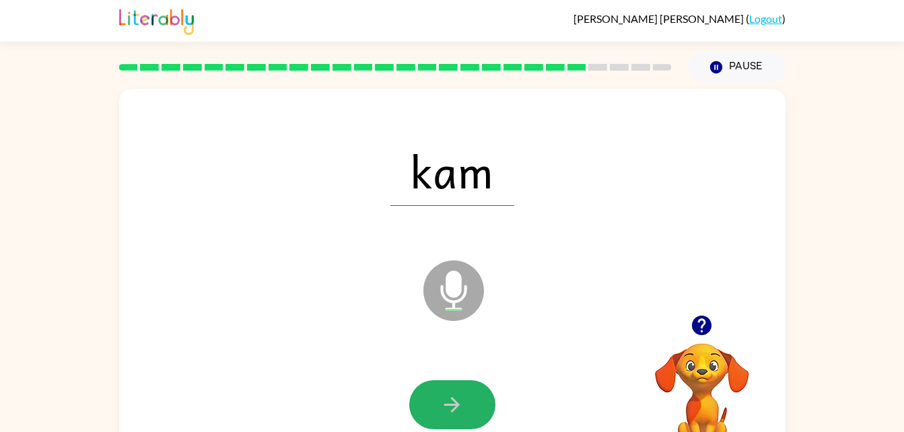
click at [458, 410] on icon "button" at bounding box center [452, 405] width 24 height 24
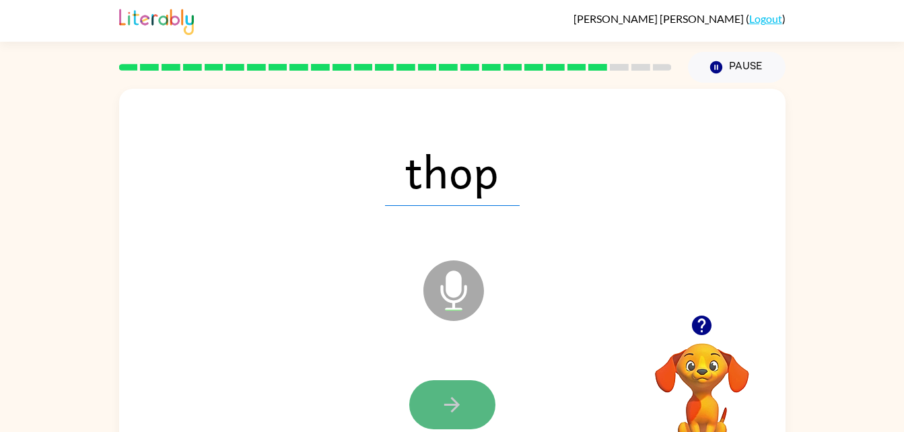
click at [439, 404] on button "button" at bounding box center [452, 404] width 86 height 49
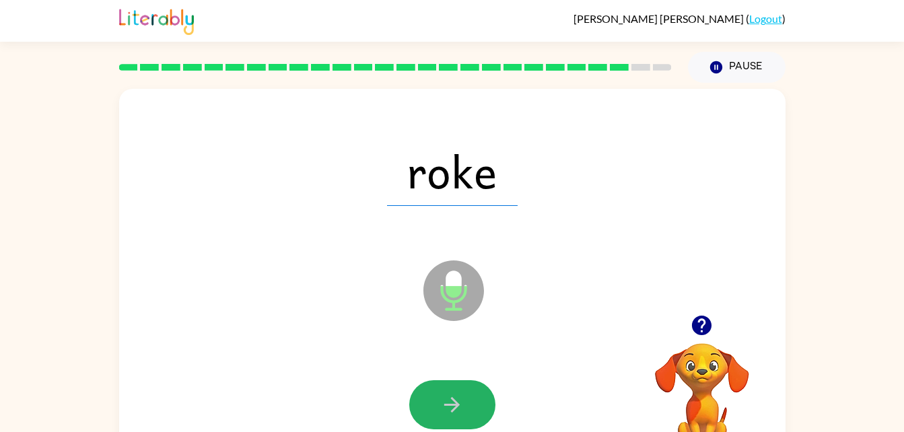
click at [439, 404] on button "button" at bounding box center [452, 404] width 86 height 49
